Goal: Task Accomplishment & Management: Use online tool/utility

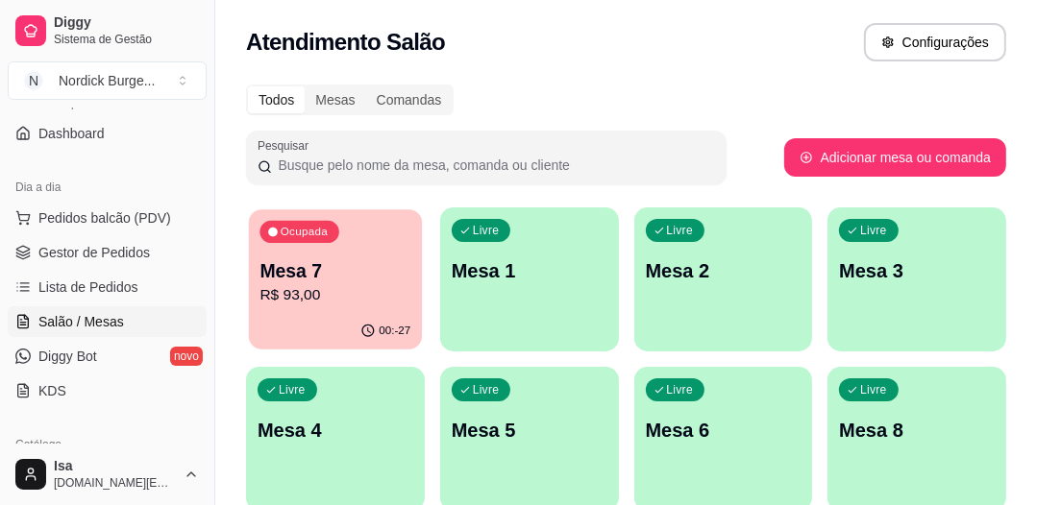
click at [342, 272] on p "Mesa 7" at bounding box center [334, 271] width 151 height 26
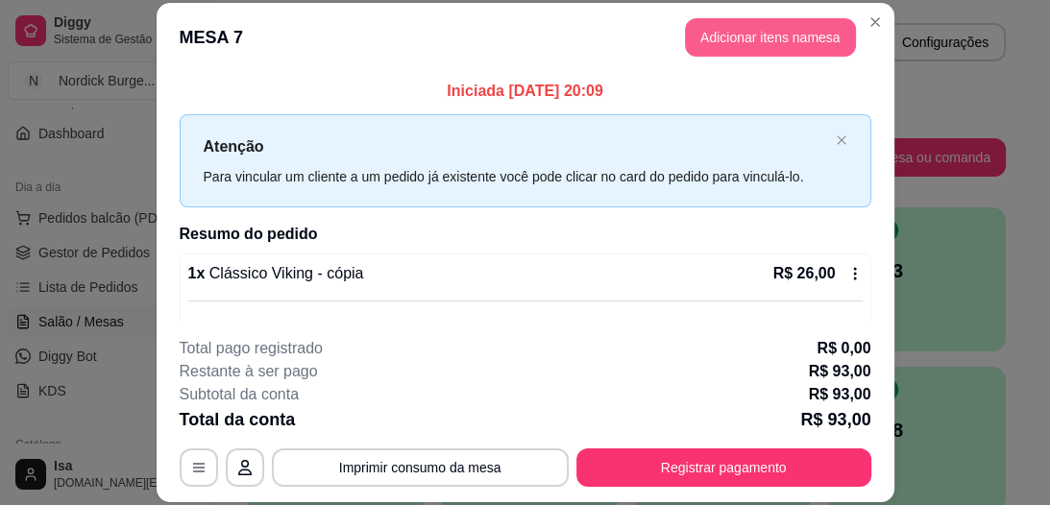
click at [730, 31] on button "Adicionar itens na mesa" at bounding box center [770, 37] width 171 height 38
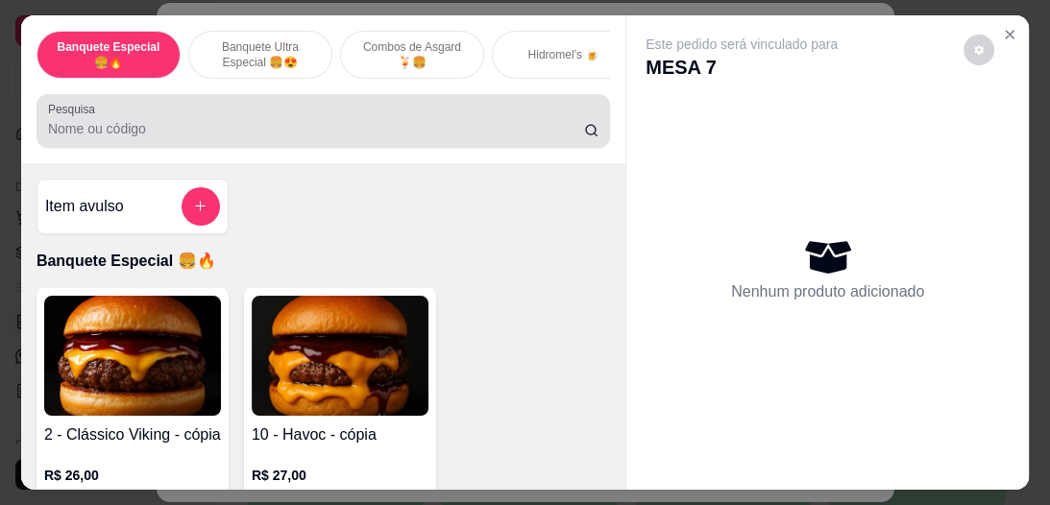
click at [81, 134] on input "Pesquisa" at bounding box center [316, 128] width 536 height 19
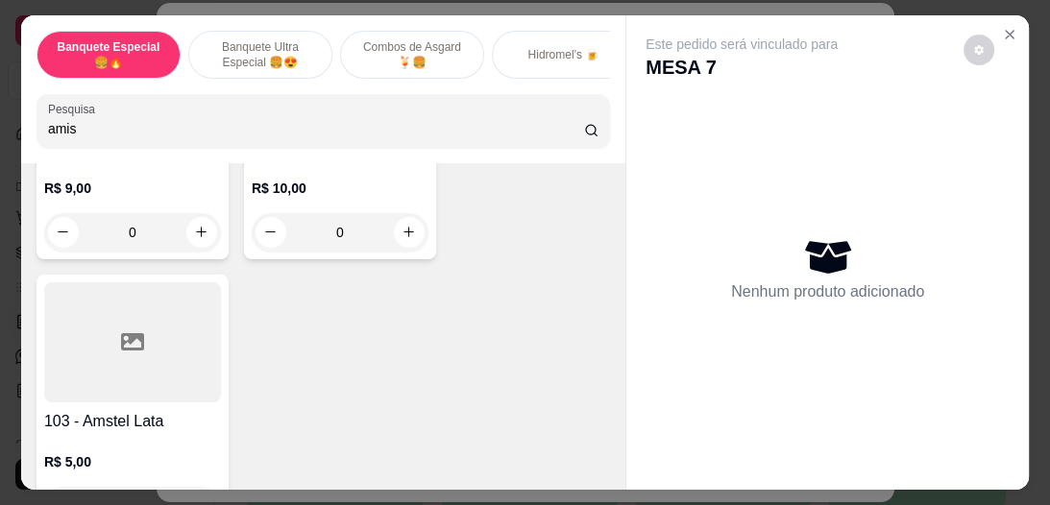
scroll to position [3151, 0]
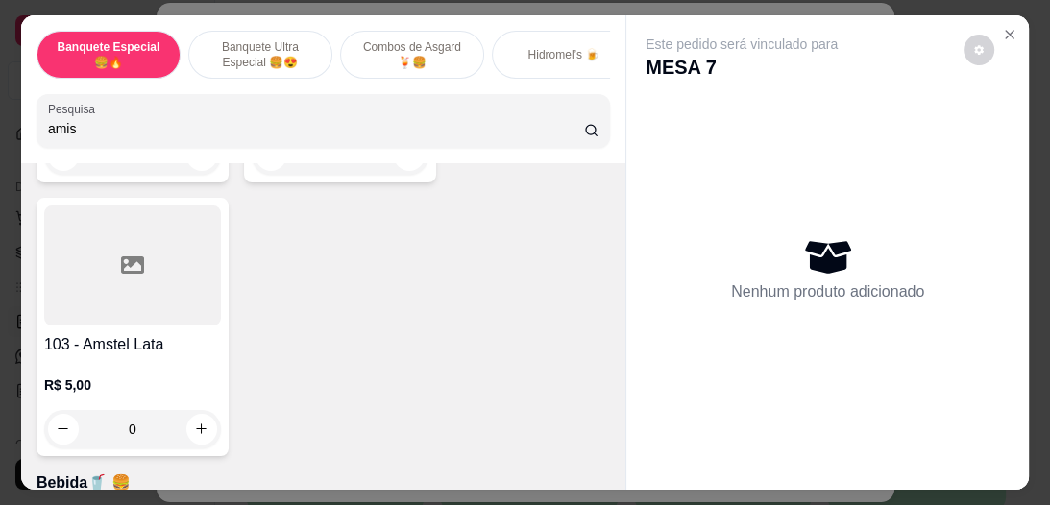
type input "amis"
click at [85, 259] on div at bounding box center [132, 266] width 177 height 120
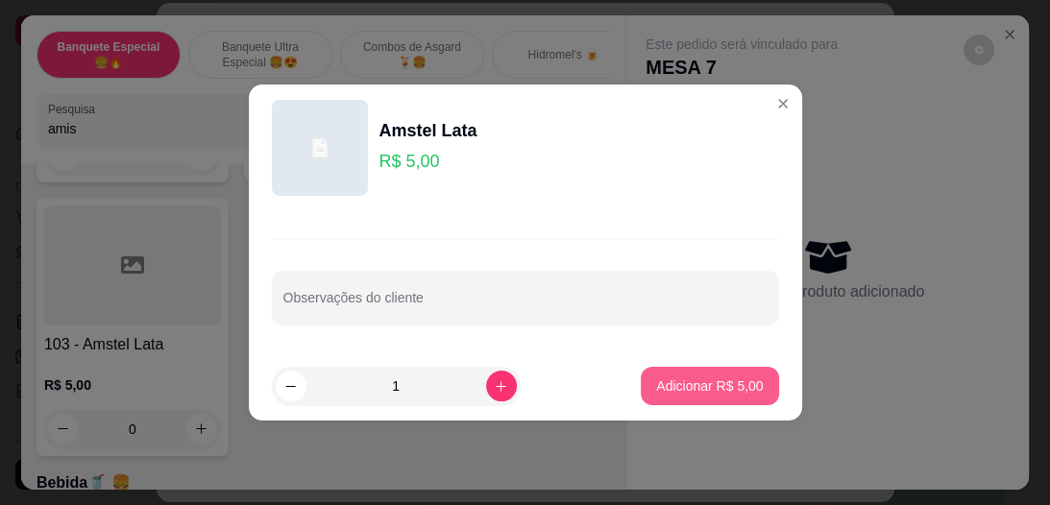
click at [656, 392] on p "Adicionar R$ 5,00" at bounding box center [709, 386] width 107 height 19
type input "1"
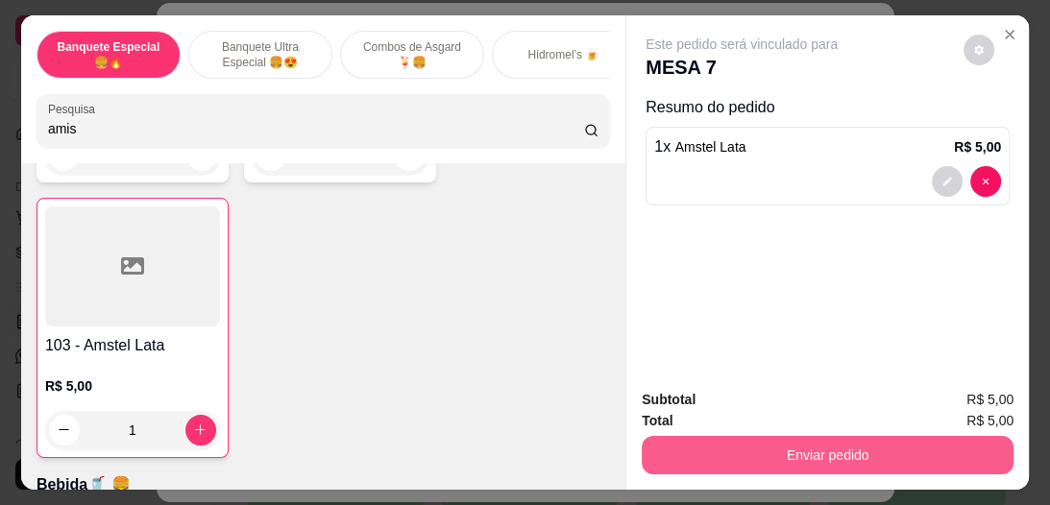
click at [757, 439] on button "Enviar pedido" at bounding box center [828, 455] width 372 height 38
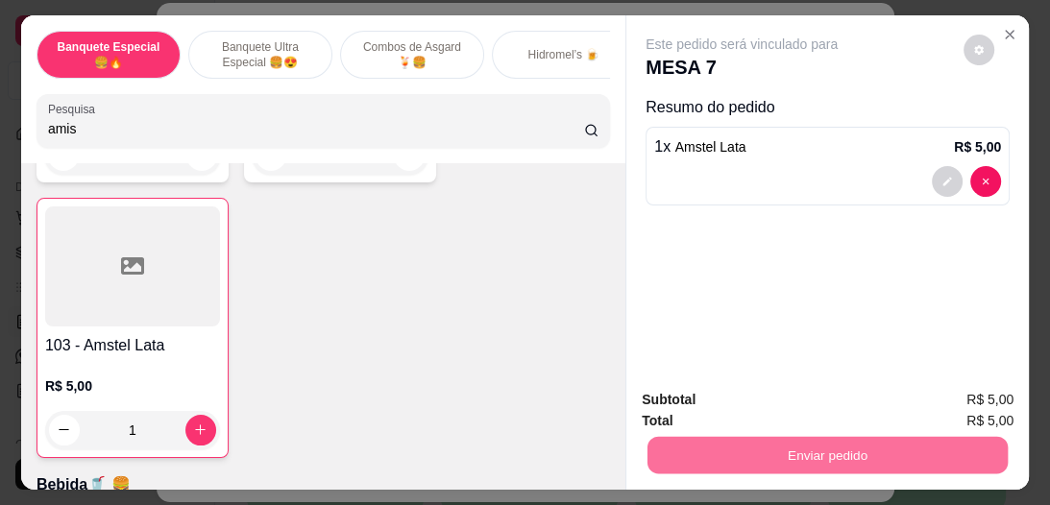
click at [848, 395] on button "Registrar cliente" at bounding box center [835, 401] width 127 height 37
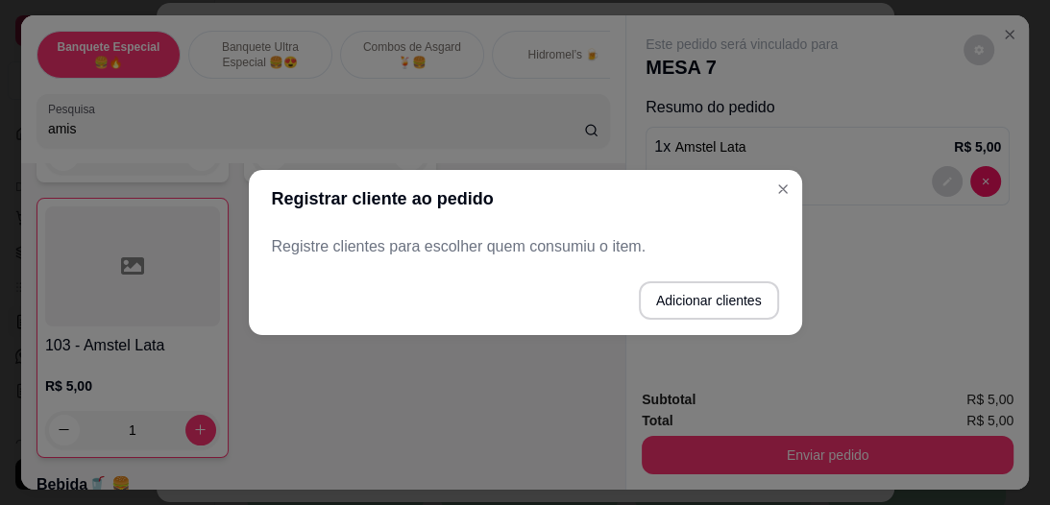
click at [773, 173] on div "Registrar cliente ao pedido Registre clientes para escolher quem consumiu o ite…" at bounding box center [525, 252] width 1050 height 505
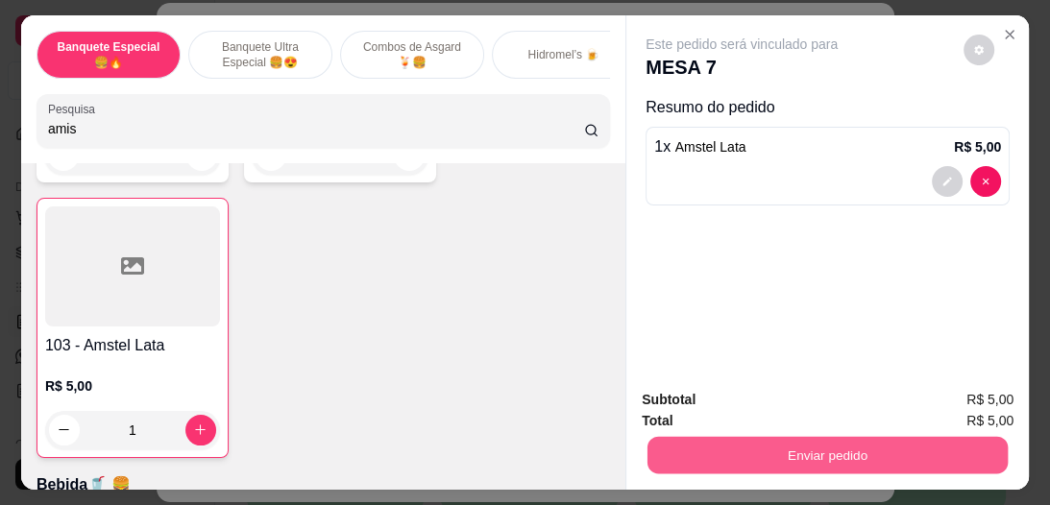
click at [845, 442] on button "Enviar pedido" at bounding box center [827, 455] width 360 height 37
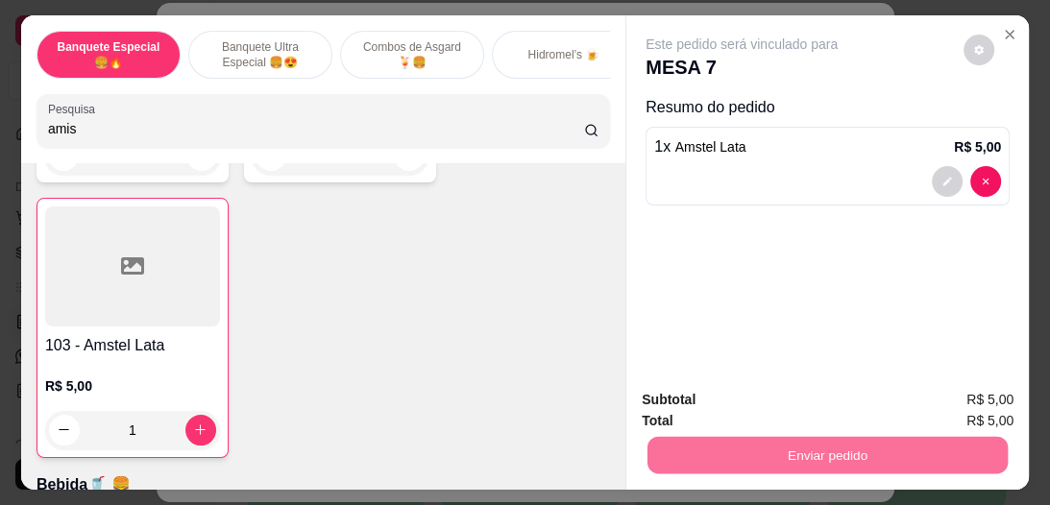
click at [970, 410] on button "Enviar pedido" at bounding box center [965, 401] width 106 height 36
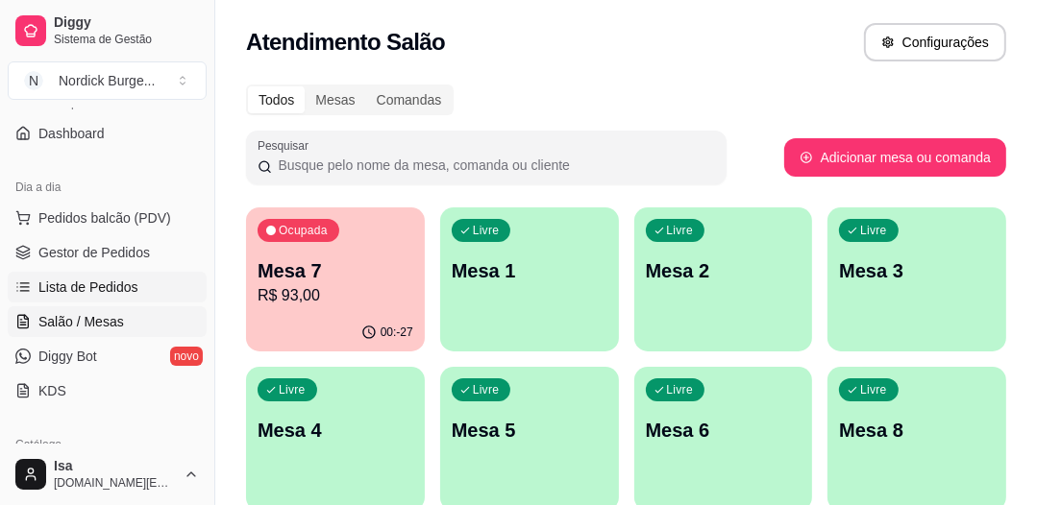
click at [74, 284] on span "Lista de Pedidos" at bounding box center [88, 287] width 100 height 19
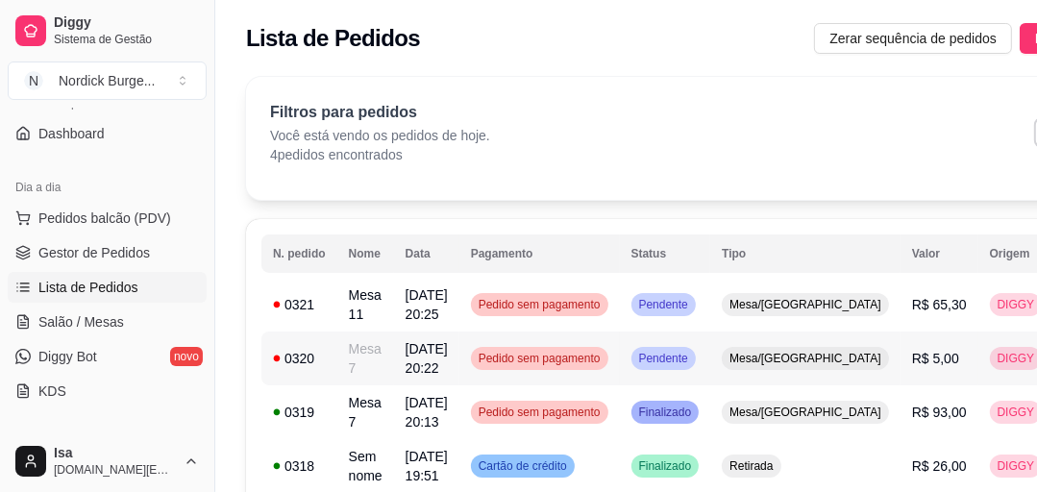
click at [323, 360] on div "0320" at bounding box center [299, 358] width 53 height 19
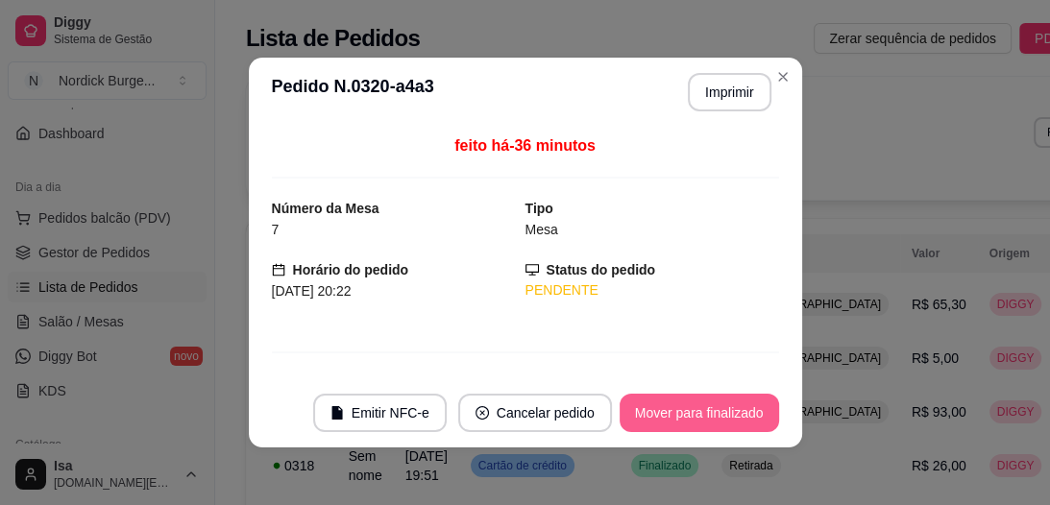
click at [657, 411] on button "Mover para finalizado" at bounding box center [699, 413] width 159 height 38
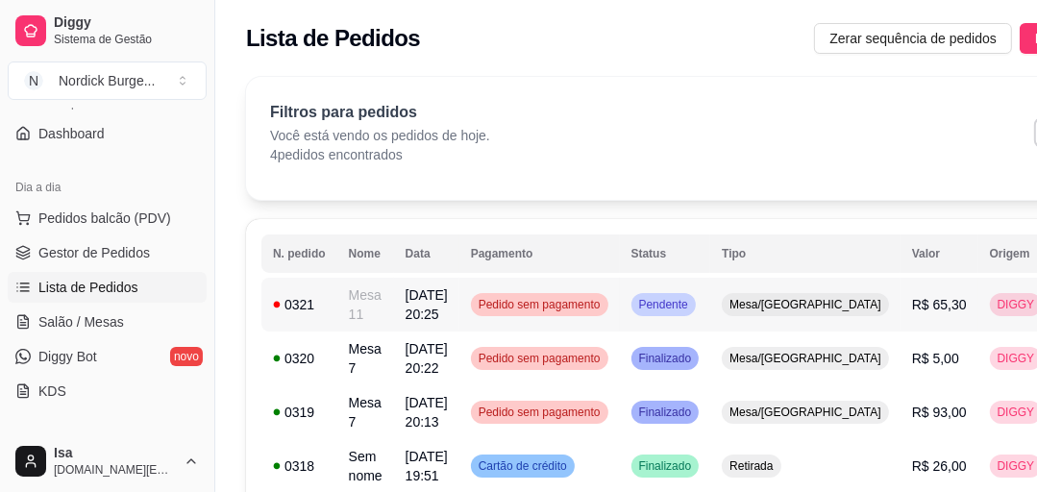
click at [330, 305] on td "0321" at bounding box center [299, 305] width 76 height 54
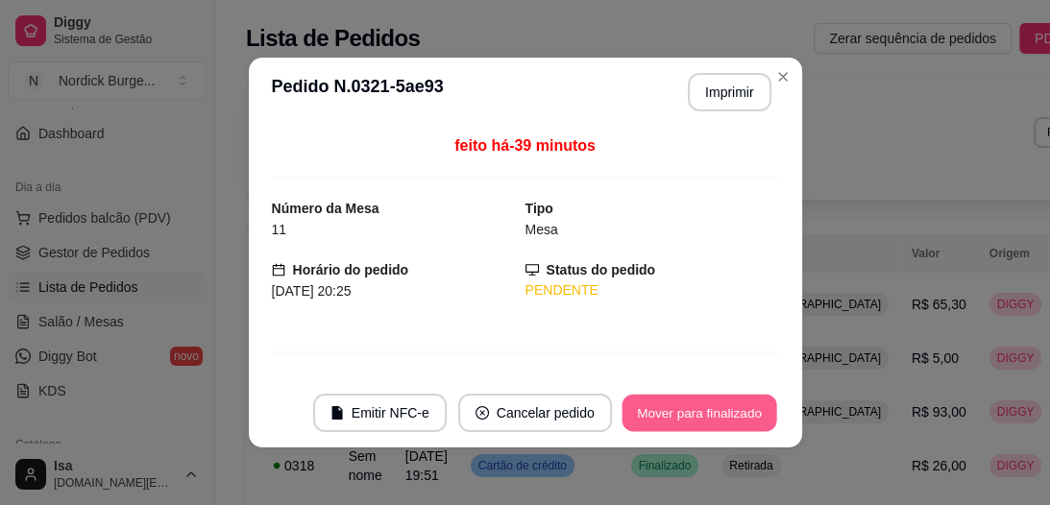
click at [691, 403] on button "Mover para finalizado" at bounding box center [699, 413] width 155 height 37
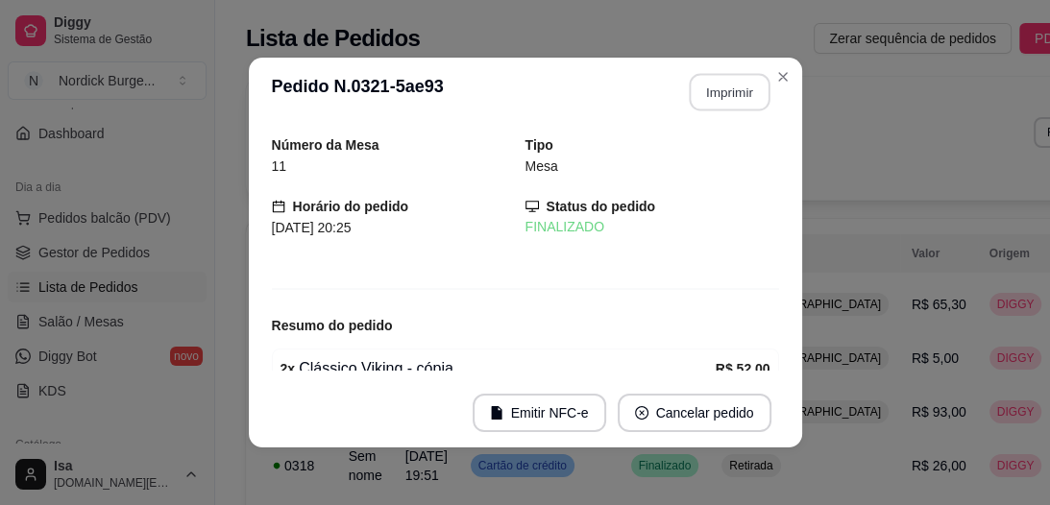
click at [724, 97] on button "Imprimir" at bounding box center [729, 92] width 81 height 37
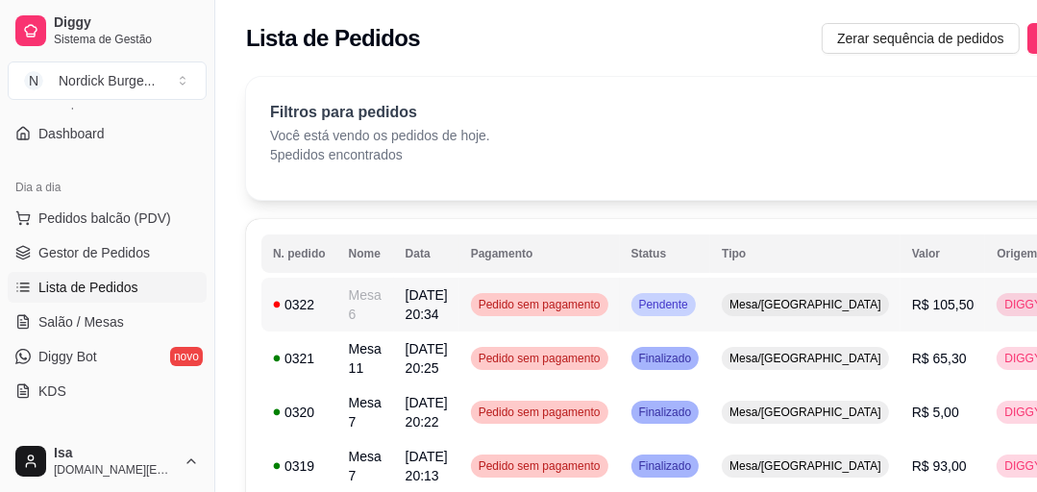
click at [320, 305] on div "0322" at bounding box center [299, 304] width 53 height 19
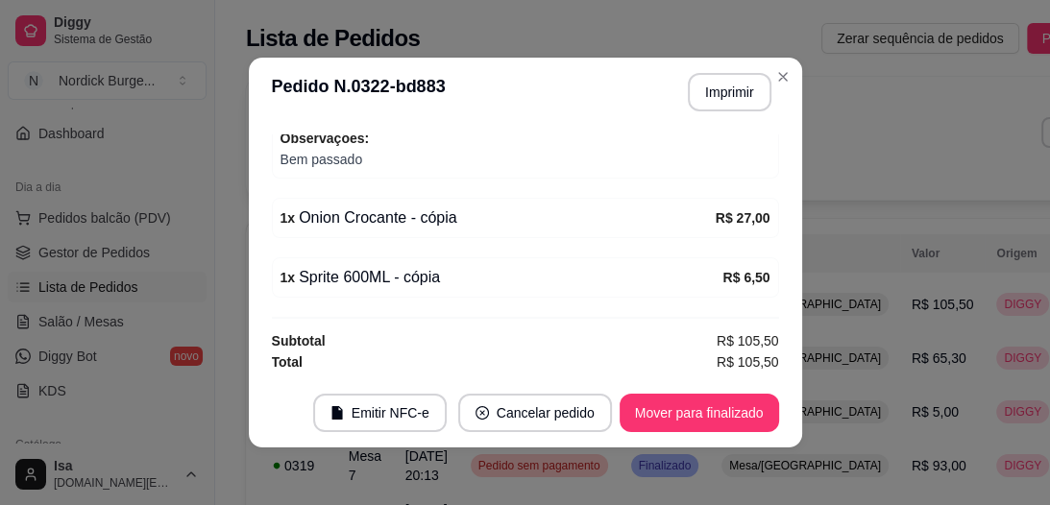
scroll to position [4, 0]
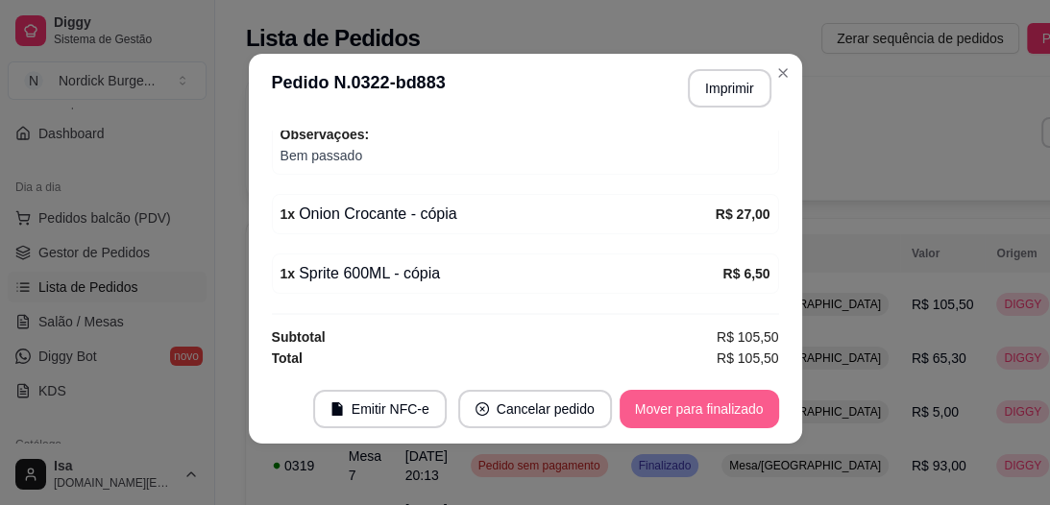
drag, startPoint x: 670, startPoint y: 387, endPoint x: 680, endPoint y: 405, distance: 21.1
click at [680, 405] on footer "Emitir NFC-e Cancelar pedido Mover para finalizado" at bounding box center [525, 409] width 553 height 69
click at [681, 406] on button "Mover para finalizado" at bounding box center [699, 409] width 155 height 37
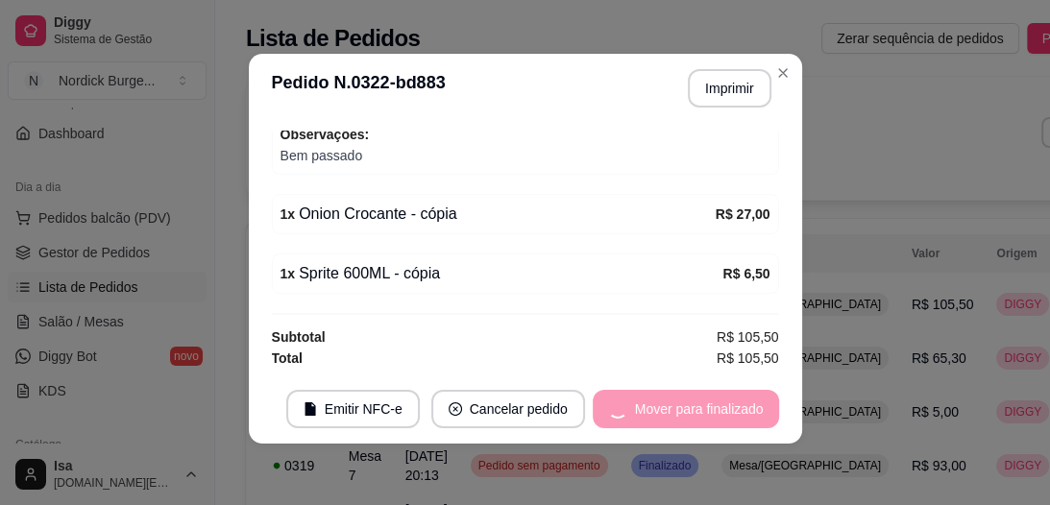
scroll to position [316, 0]
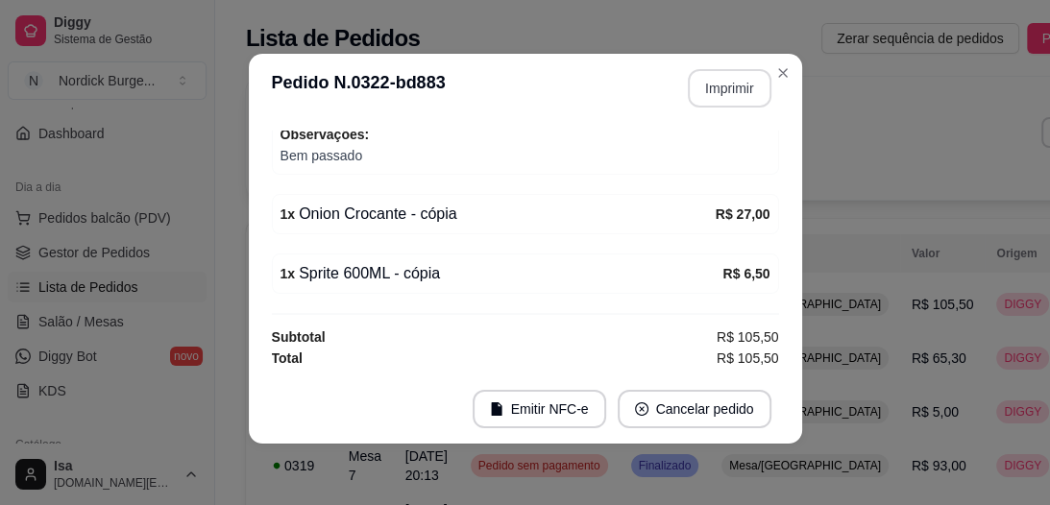
click at [715, 76] on button "Imprimir" at bounding box center [730, 88] width 84 height 38
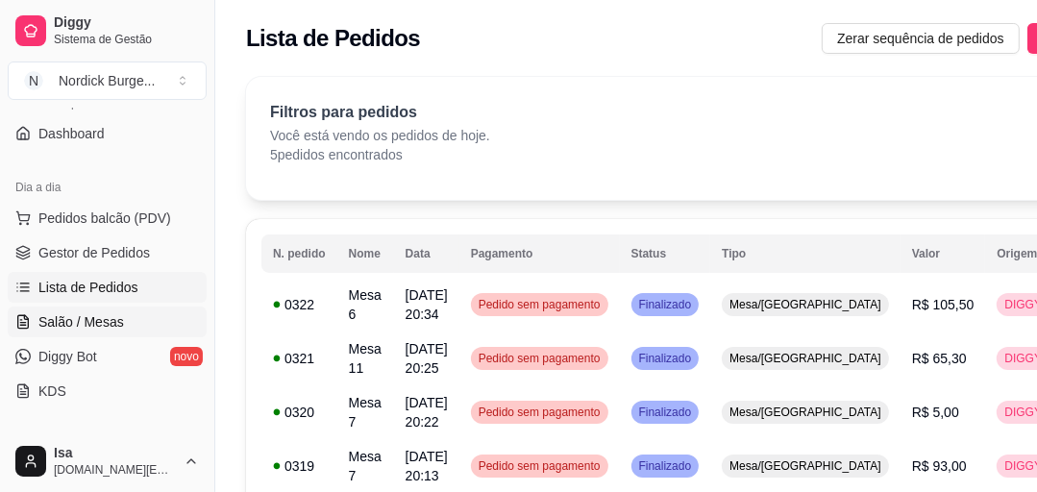
click at [73, 322] on span "Salão / Mesas" at bounding box center [80, 321] width 85 height 19
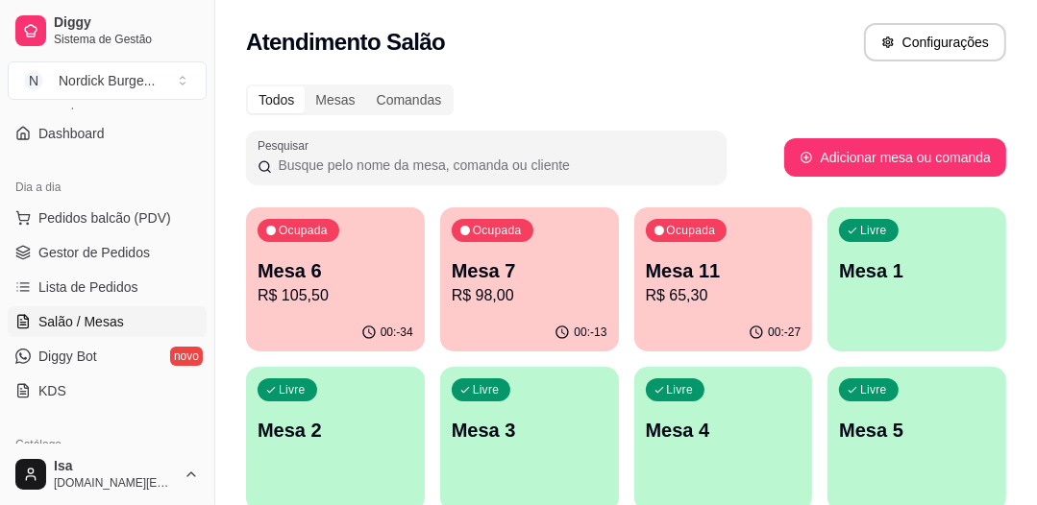
click at [389, 268] on p "Mesa 6" at bounding box center [335, 270] width 156 height 27
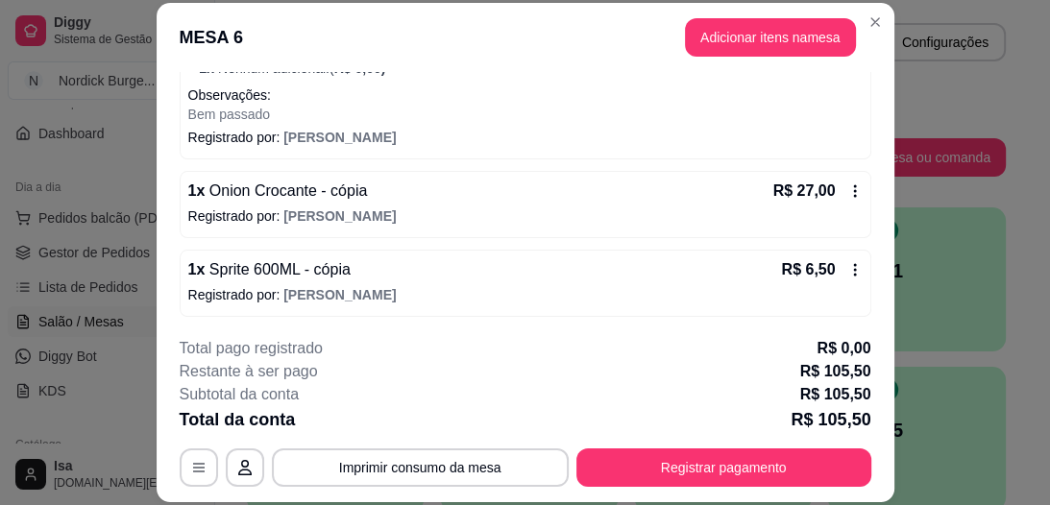
scroll to position [59, 0]
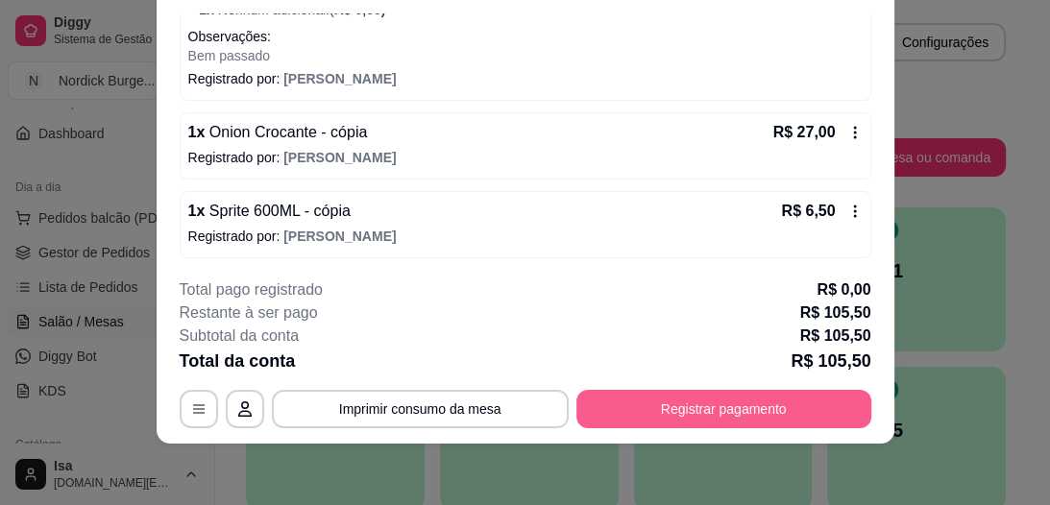
click at [717, 411] on button "Registrar pagamento" at bounding box center [723, 409] width 295 height 38
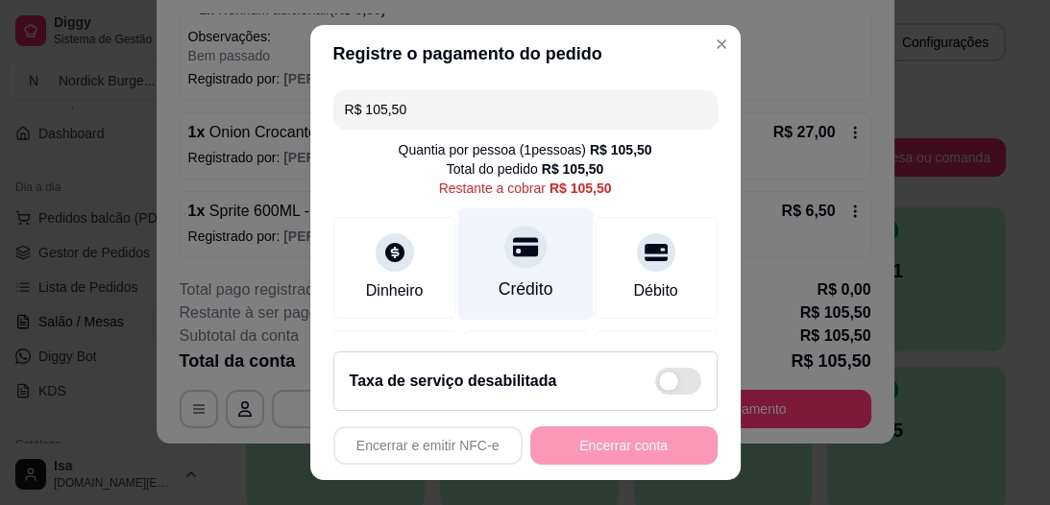
click at [504, 274] on div "Crédito" at bounding box center [524, 264] width 135 height 112
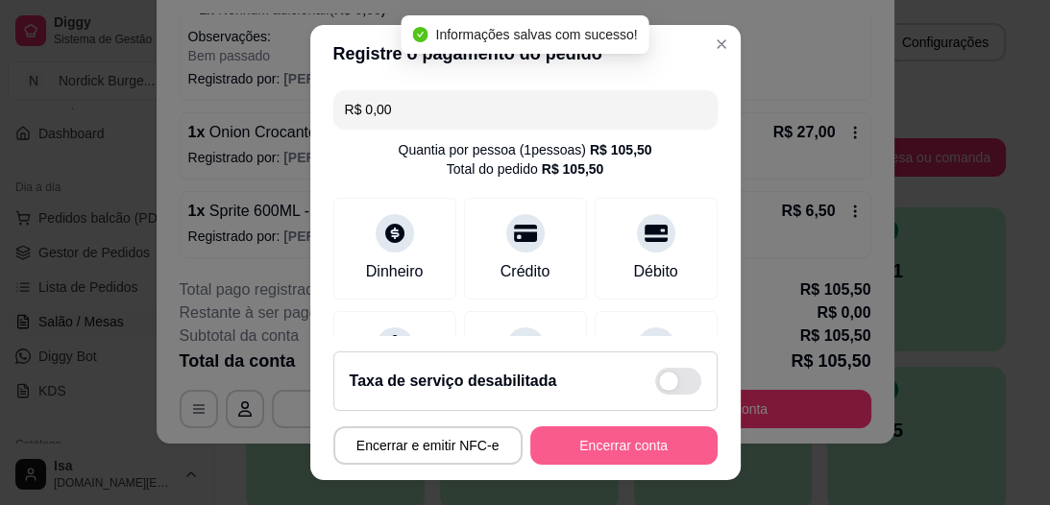
type input "R$ 0,00"
click at [633, 443] on button "Encerrar conta" at bounding box center [623, 446] width 187 height 38
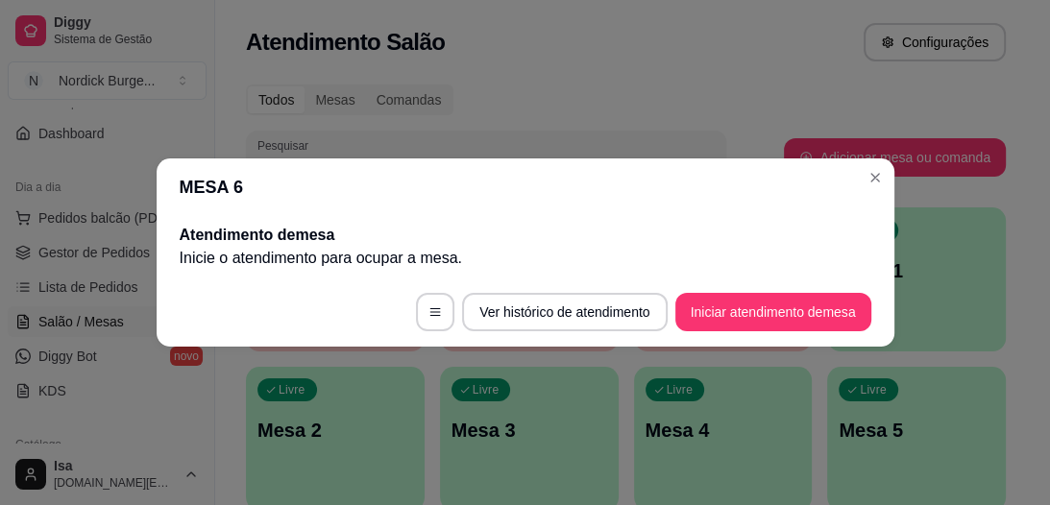
scroll to position [0, 0]
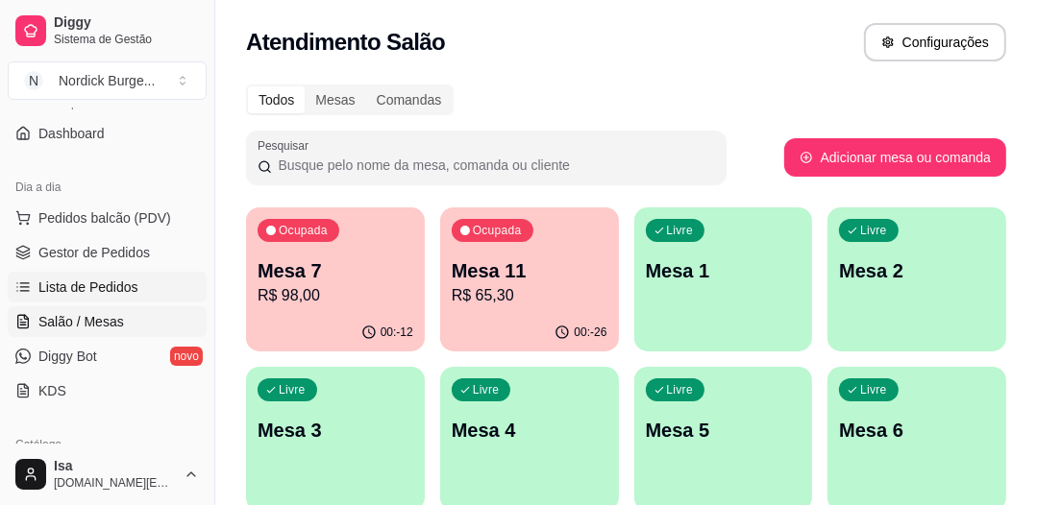
click at [89, 284] on span "Lista de Pedidos" at bounding box center [88, 287] width 100 height 19
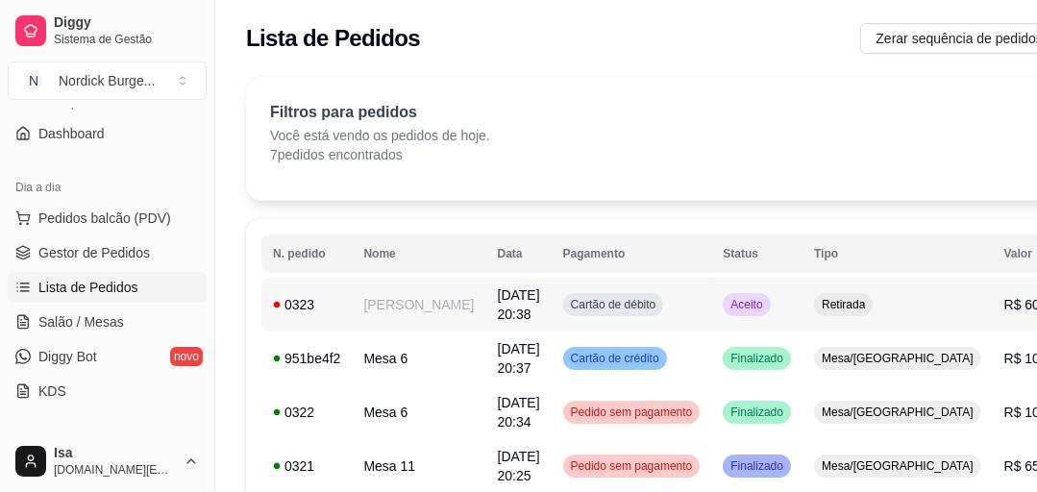
click at [324, 308] on div "0323" at bounding box center [306, 304] width 67 height 19
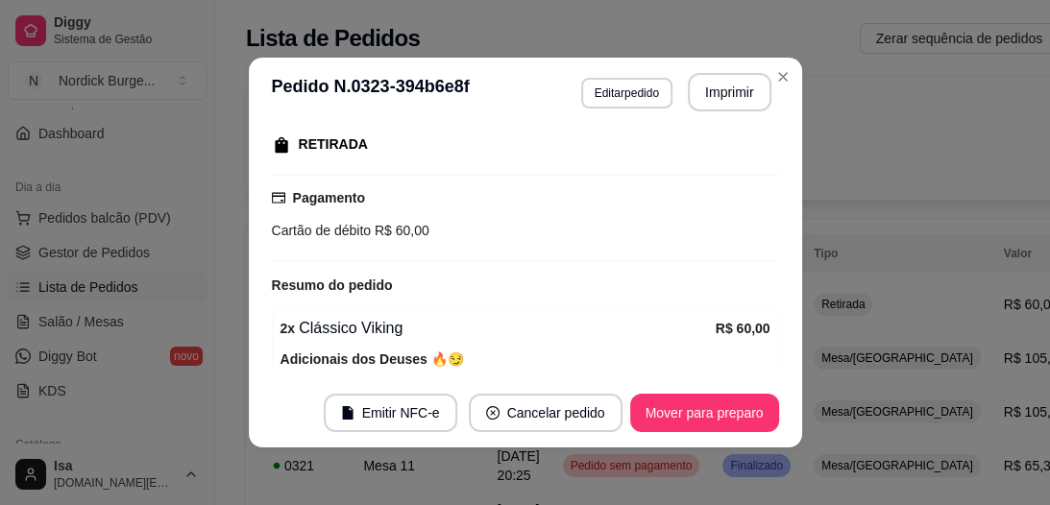
scroll to position [464, 0]
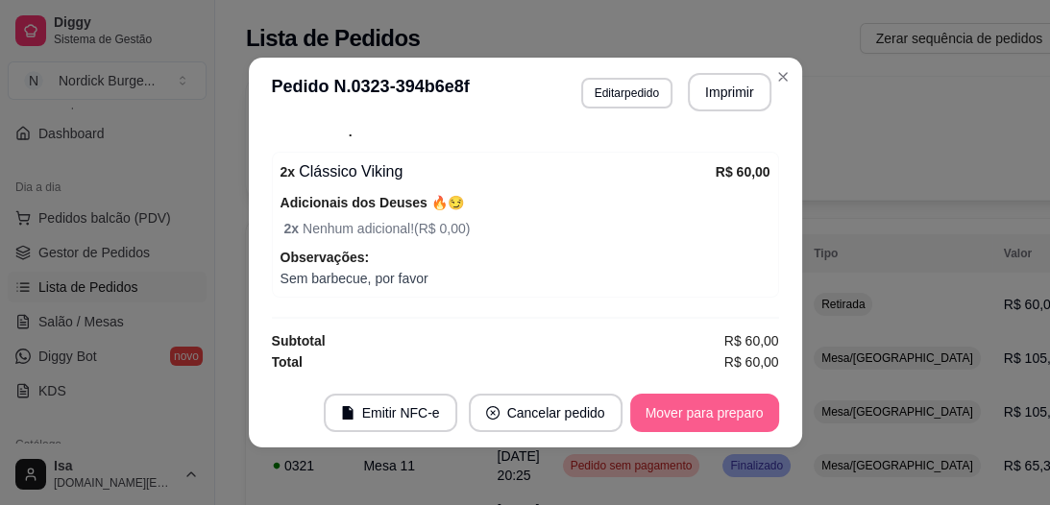
click at [698, 406] on button "Mover para preparo" at bounding box center [704, 413] width 149 height 38
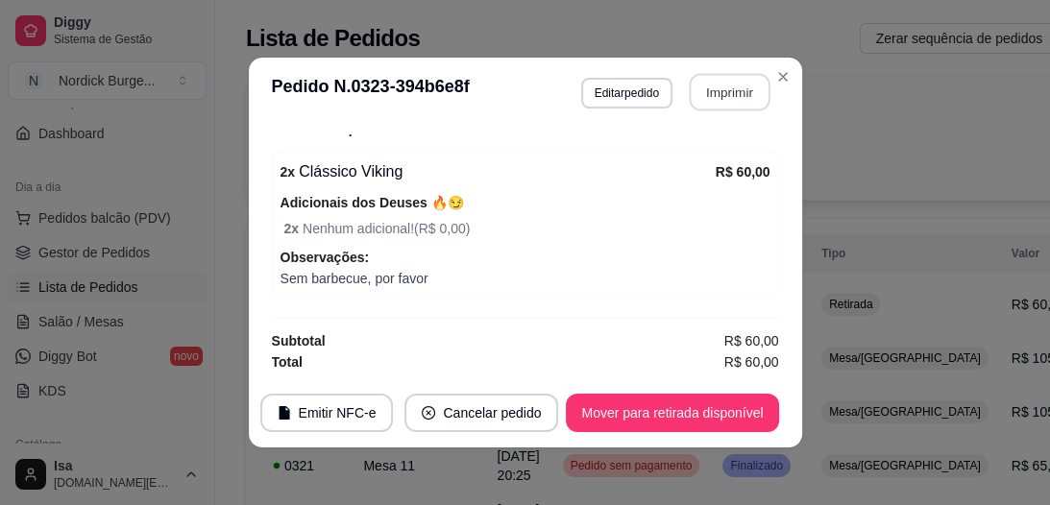
click at [714, 84] on button "Imprimir" at bounding box center [729, 92] width 81 height 37
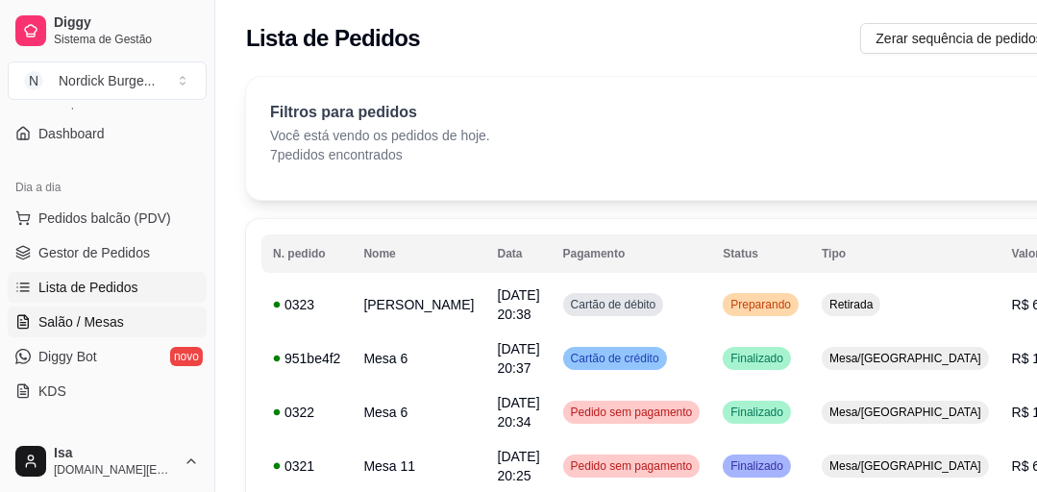
click at [50, 313] on span "Salão / Mesas" at bounding box center [80, 321] width 85 height 19
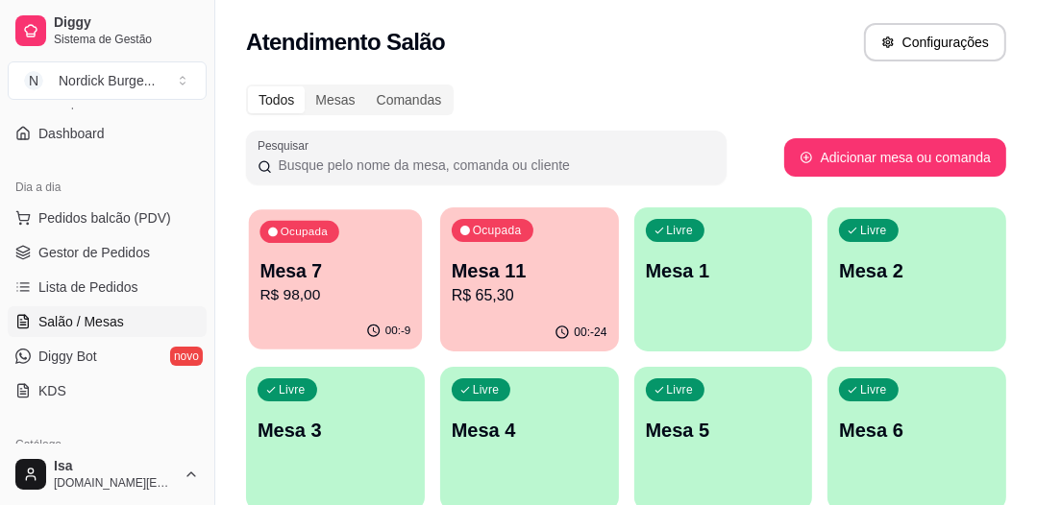
click at [361, 272] on p "Mesa 7" at bounding box center [334, 271] width 151 height 26
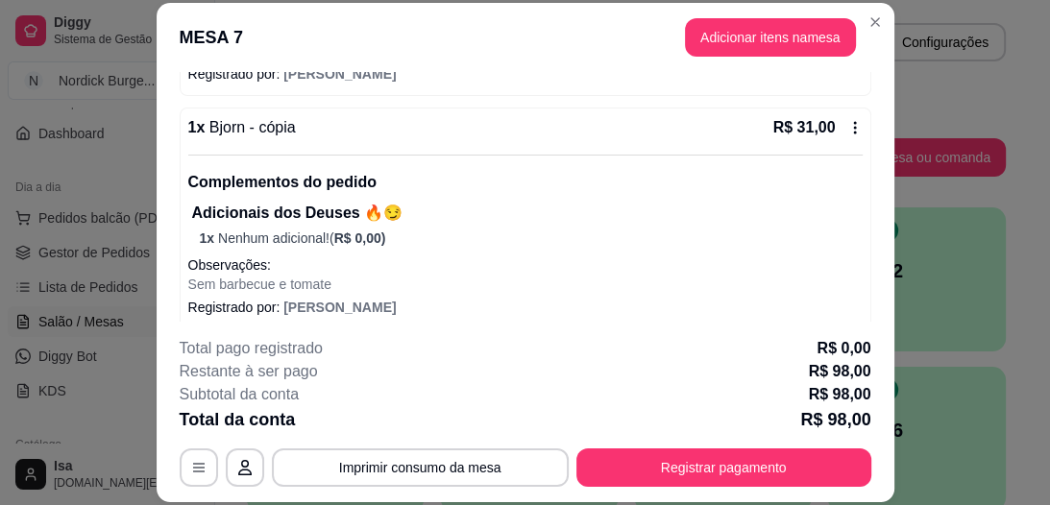
scroll to position [783, 0]
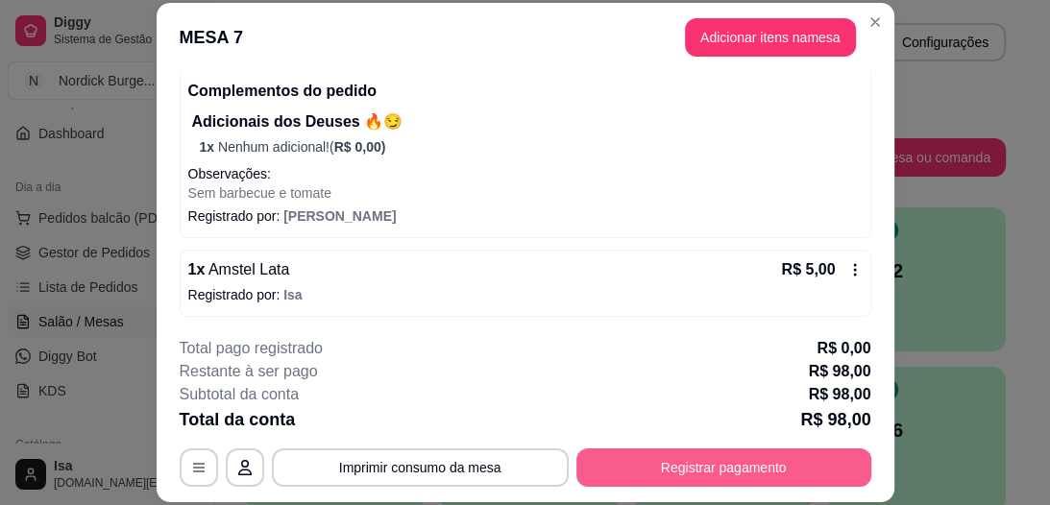
click at [631, 470] on button "Registrar pagamento" at bounding box center [723, 468] width 295 height 38
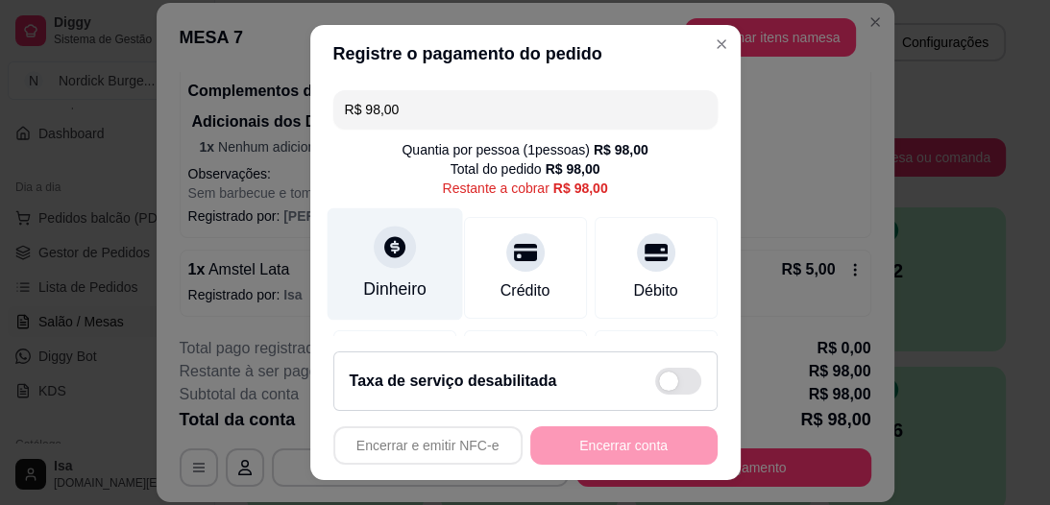
click at [384, 254] on icon at bounding box center [394, 247] width 21 height 21
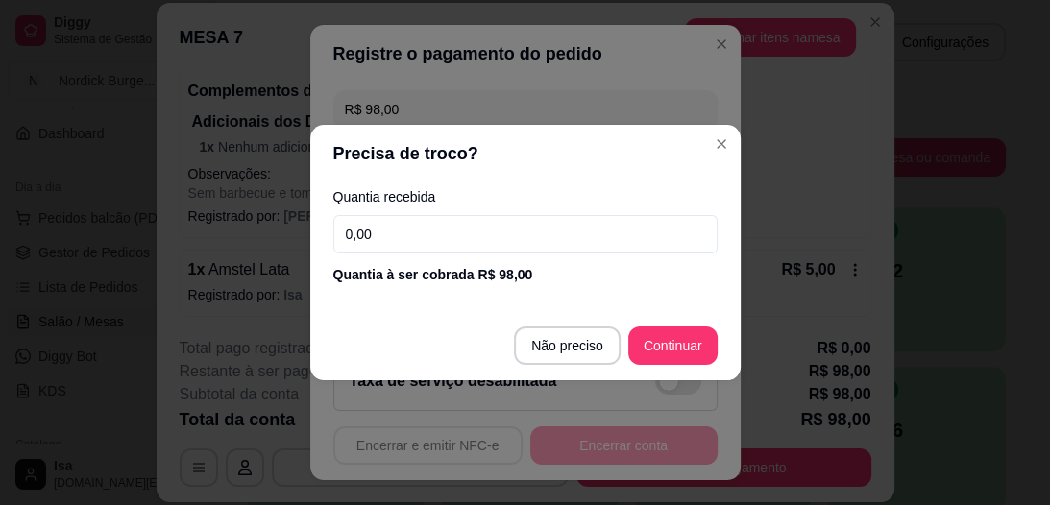
click at [681, 324] on footer "Não preciso Continuar" at bounding box center [525, 345] width 430 height 69
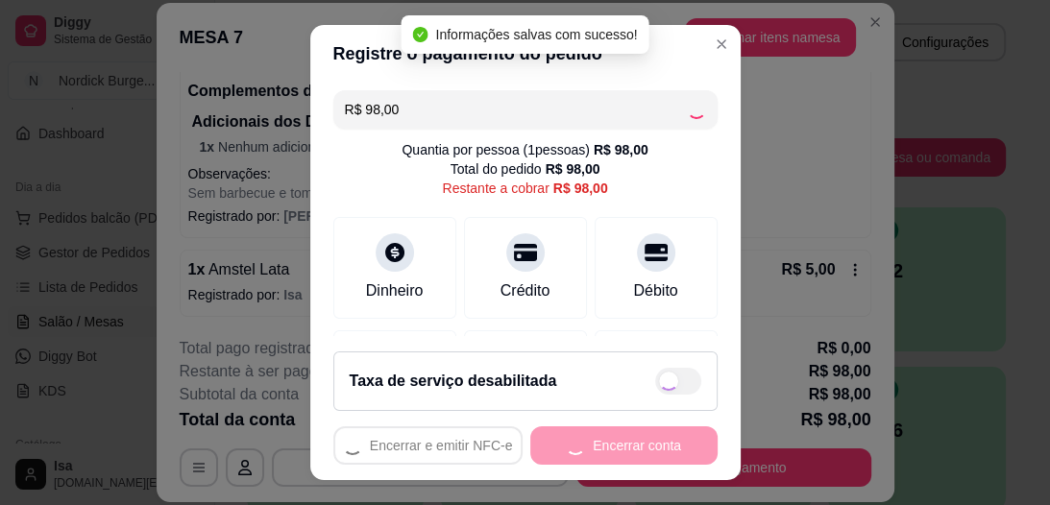
type input "R$ 0,00"
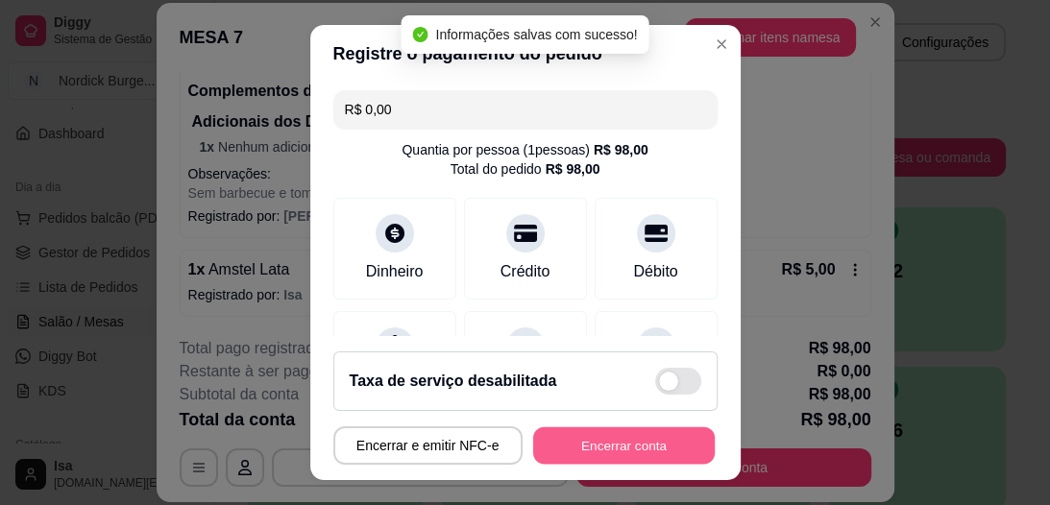
click at [638, 441] on button "Encerrar conta" at bounding box center [624, 445] width 182 height 37
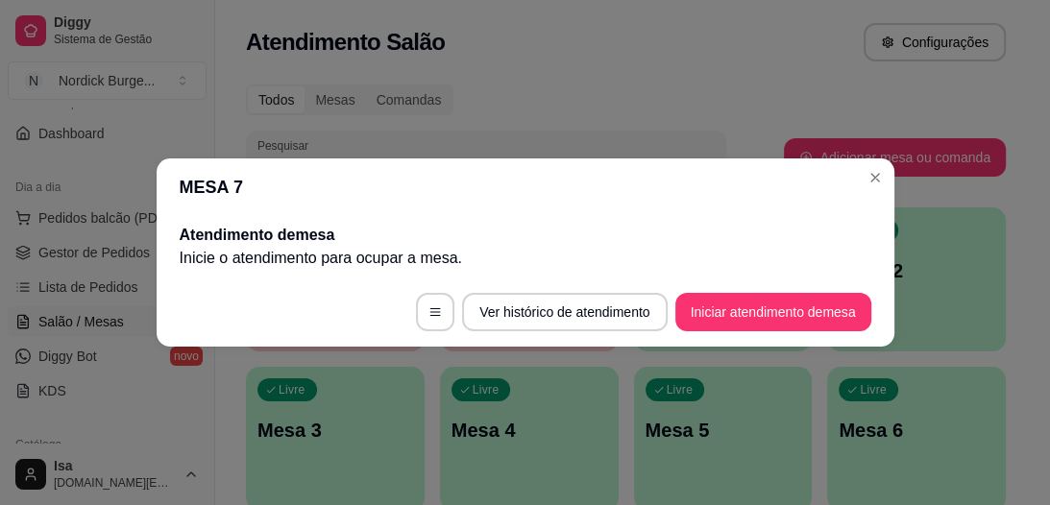
scroll to position [0, 0]
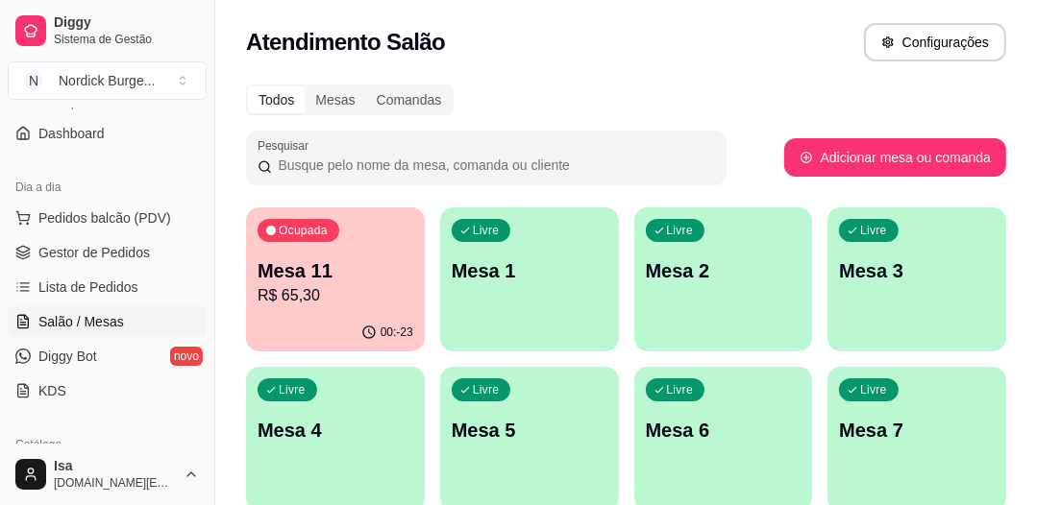
click at [347, 269] on p "Mesa 11" at bounding box center [335, 270] width 156 height 27
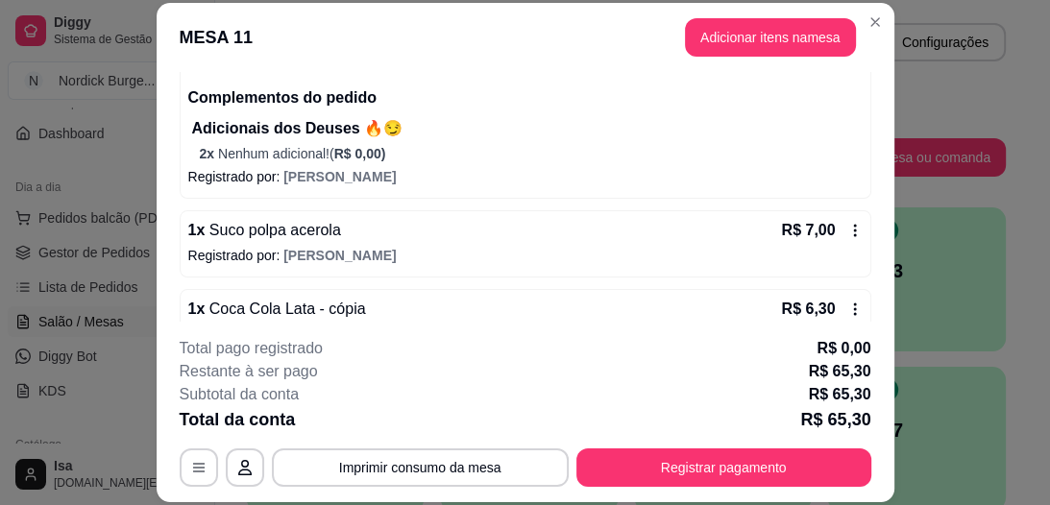
scroll to position [270, 0]
